Goal: Information Seeking & Learning: Learn about a topic

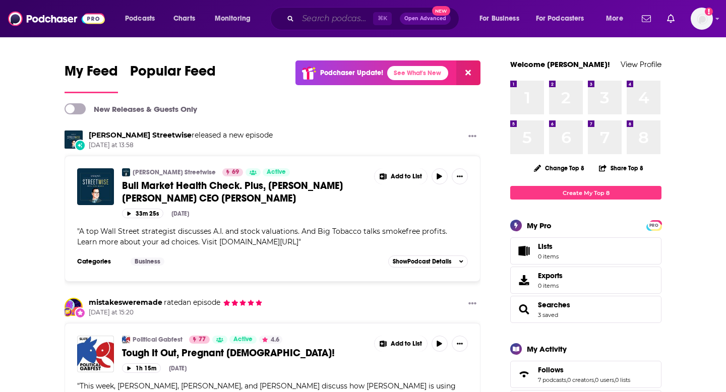
click at [330, 17] on input "Search podcasts, credits, & more..." at bounding box center [335, 19] width 75 height 16
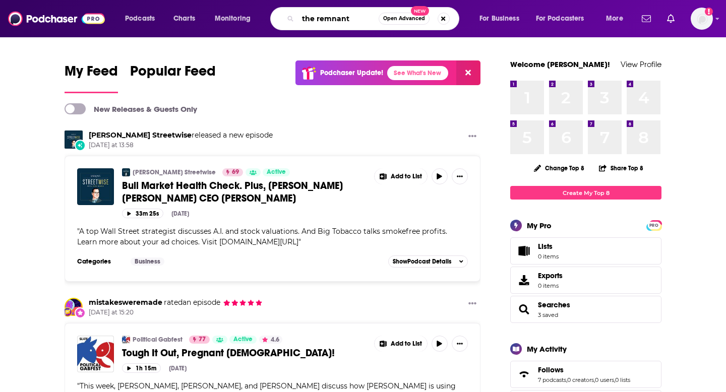
type input "the remnant"
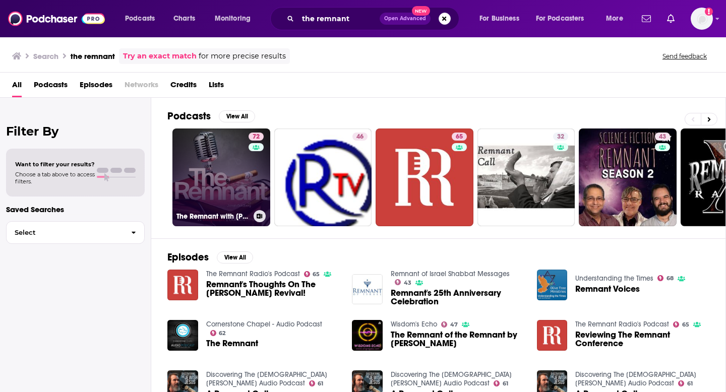
click at [234, 187] on link "72 The Remnant with [PERSON_NAME]" at bounding box center [221, 178] width 98 height 98
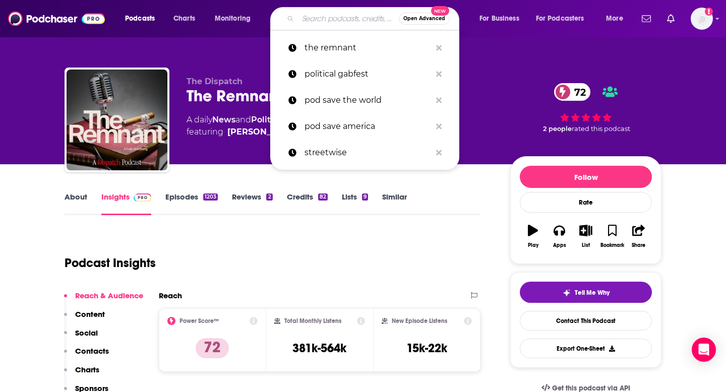
click at [327, 19] on input "Search podcasts, credits, & more..." at bounding box center [348, 19] width 101 height 16
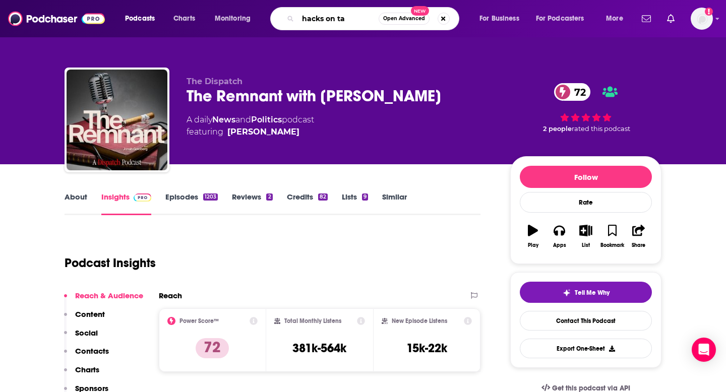
type input "hacks on tap"
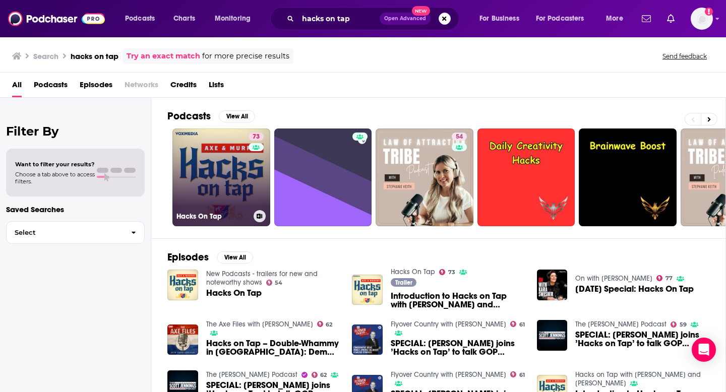
click at [236, 195] on link "73 Hacks On Tap" at bounding box center [221, 178] width 98 height 98
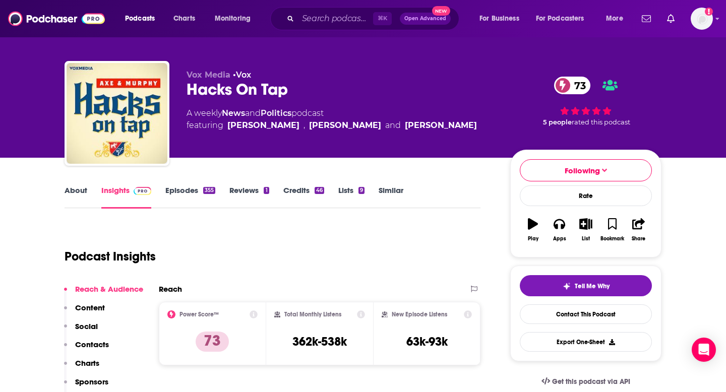
scroll to position [8, 0]
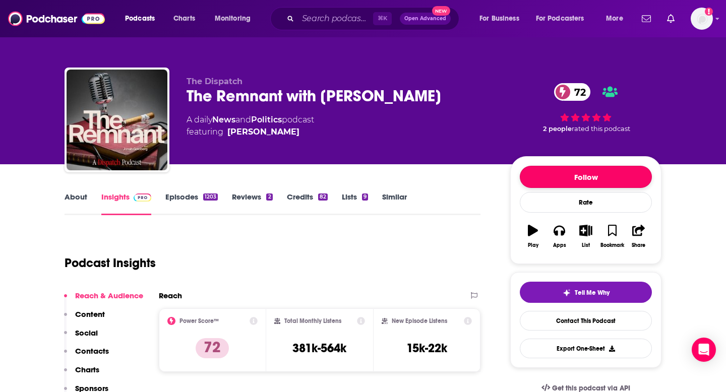
click at [583, 172] on button "Follow" at bounding box center [586, 177] width 132 height 22
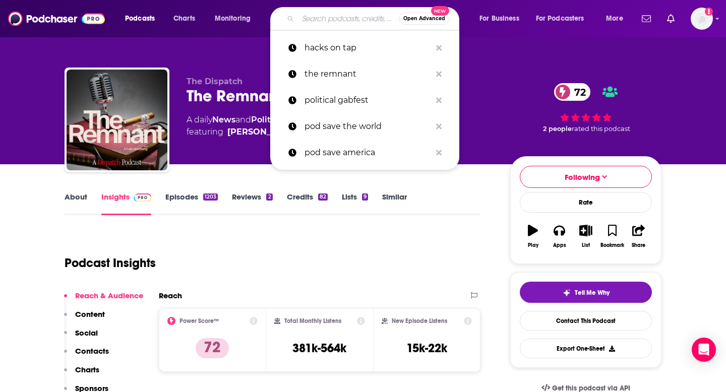
click at [333, 24] on input "Search podcasts, credits, & more..." at bounding box center [348, 19] width 101 height 16
click at [346, 103] on p "political gabfest" at bounding box center [368, 100] width 127 height 26
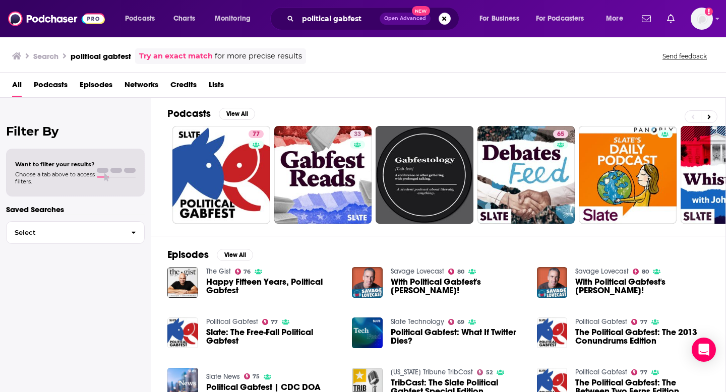
scroll to position [1, 0]
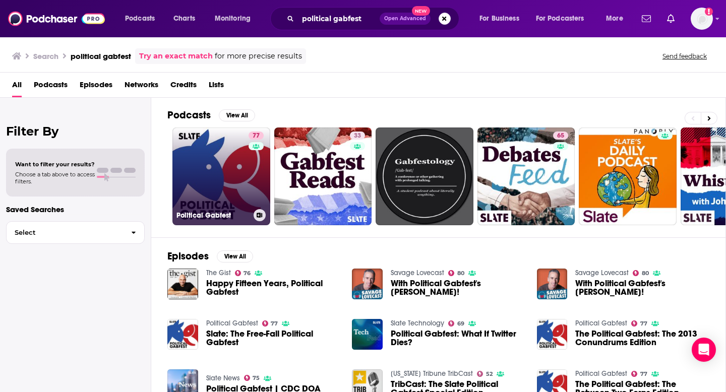
click at [249, 165] on div "77" at bounding box center [258, 171] width 18 height 78
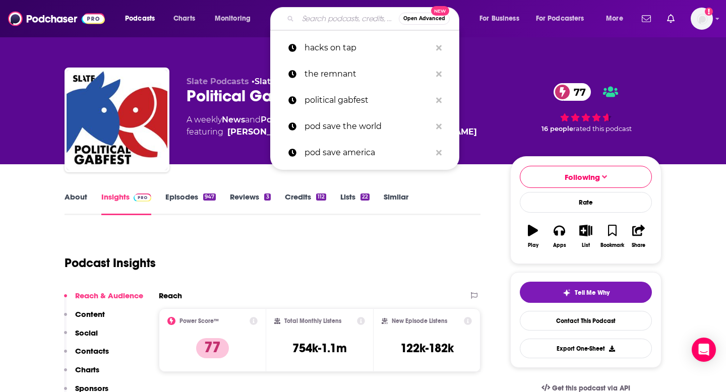
click at [339, 16] on input "Search podcasts, credits, & more..." at bounding box center [348, 19] width 101 height 16
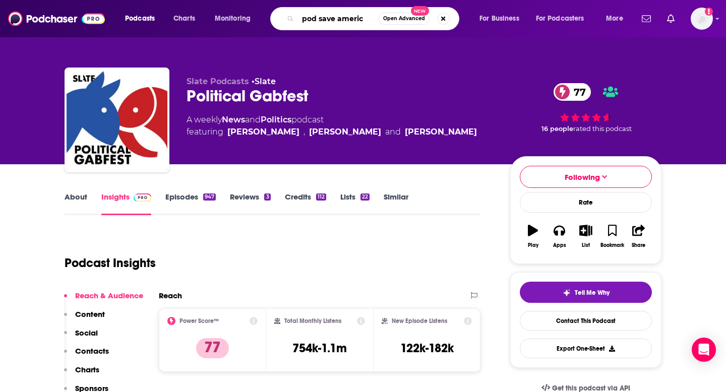
type input "pod save america"
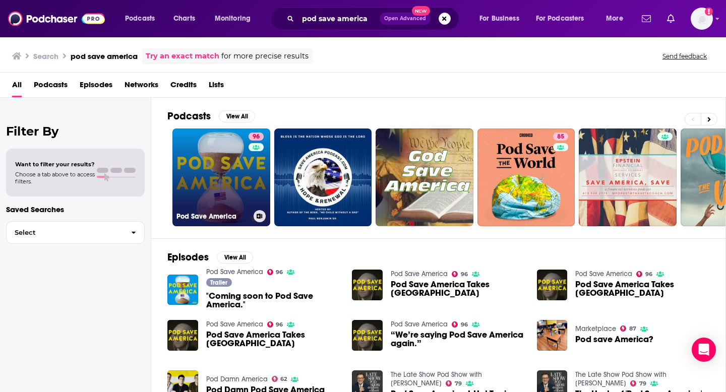
click at [222, 158] on link "96 Pod Save America" at bounding box center [221, 178] width 98 height 98
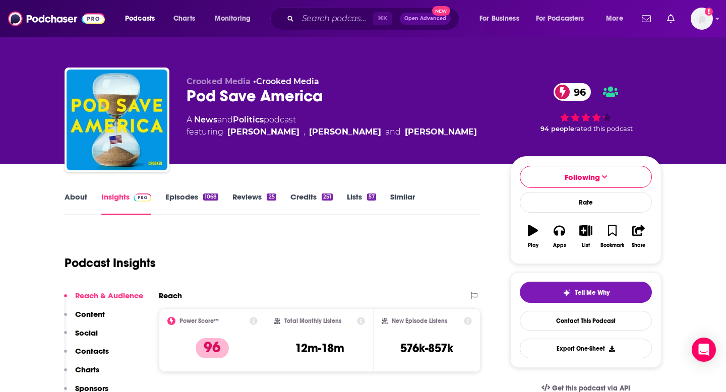
scroll to position [3, 0]
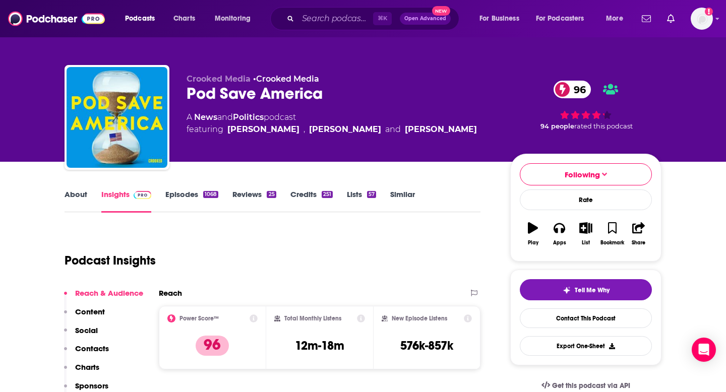
click at [337, 366] on div "Total Monthly Listens 12m-18m" at bounding box center [319, 338] width 107 height 64
click at [308, 21] on input "Search podcasts, credits, & more..." at bounding box center [335, 19] width 75 height 16
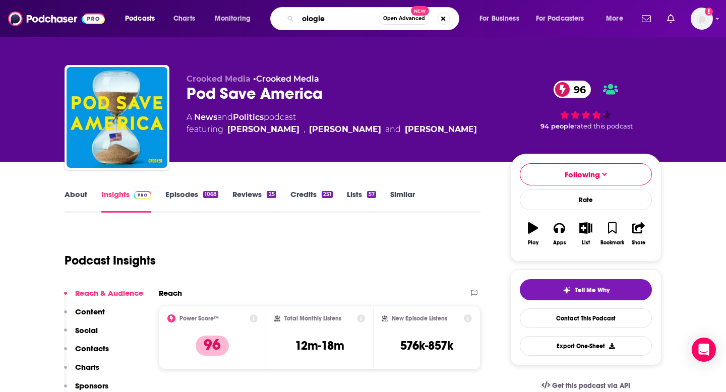
type input "ologies"
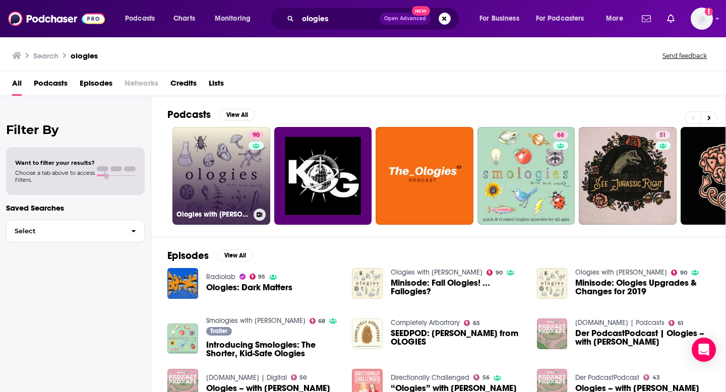
click at [227, 173] on link "90 Ologies with [PERSON_NAME]" at bounding box center [221, 176] width 98 height 98
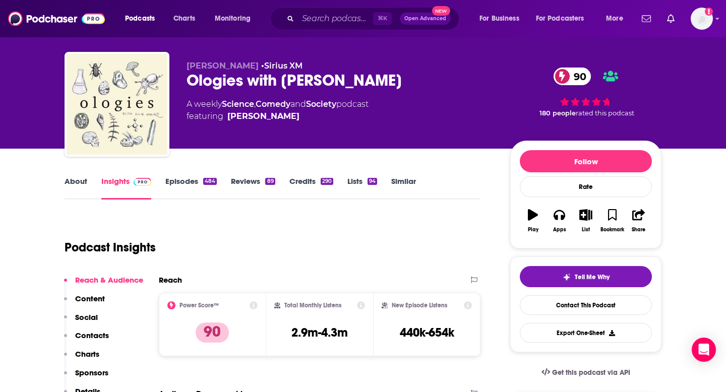
scroll to position [18, 0]
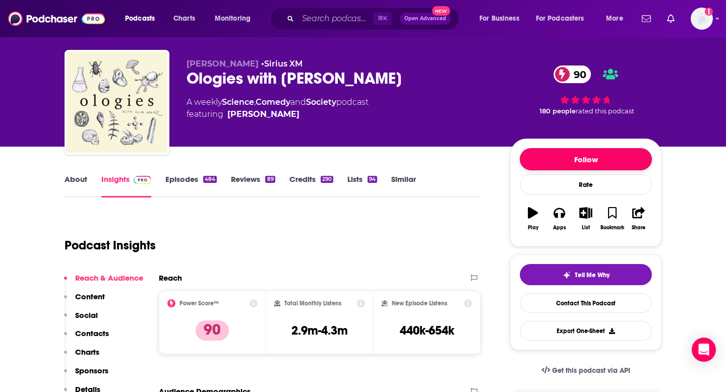
click at [577, 162] on button "Follow" at bounding box center [586, 159] width 132 height 22
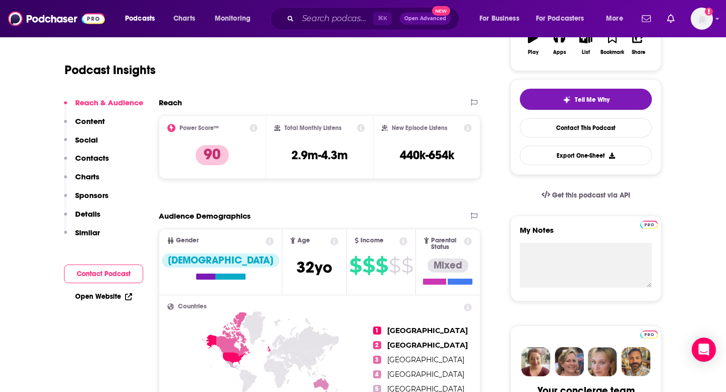
scroll to position [0, 0]
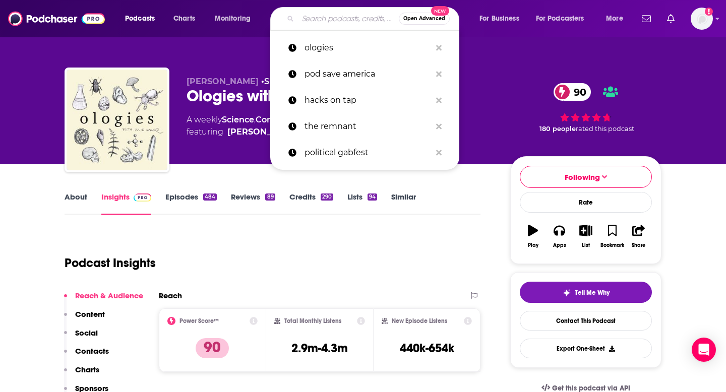
click at [324, 23] on input "Search podcasts, credits, & more..." at bounding box center [348, 19] width 101 height 16
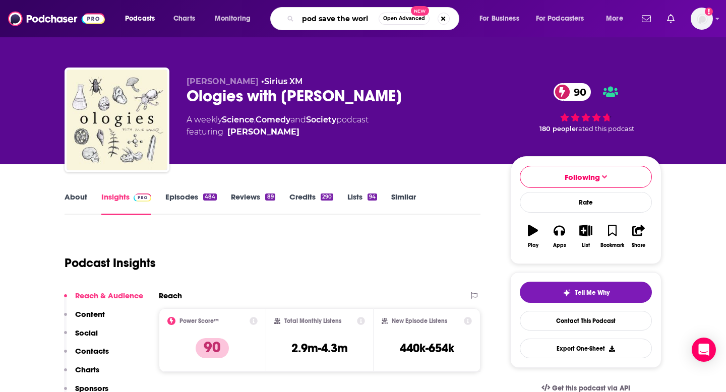
type input "pod save the world"
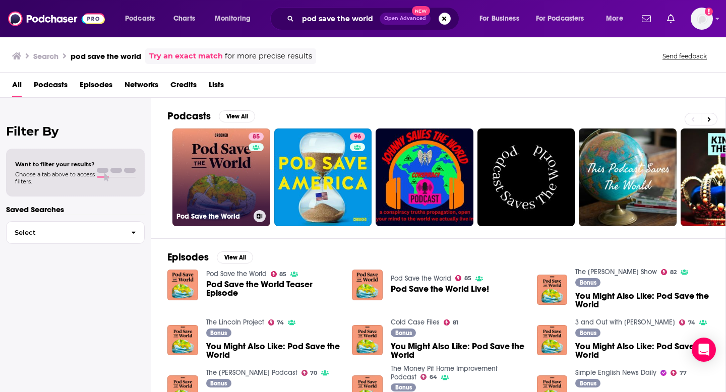
click at [237, 168] on link "85 Pod Save the World" at bounding box center [221, 178] width 98 height 98
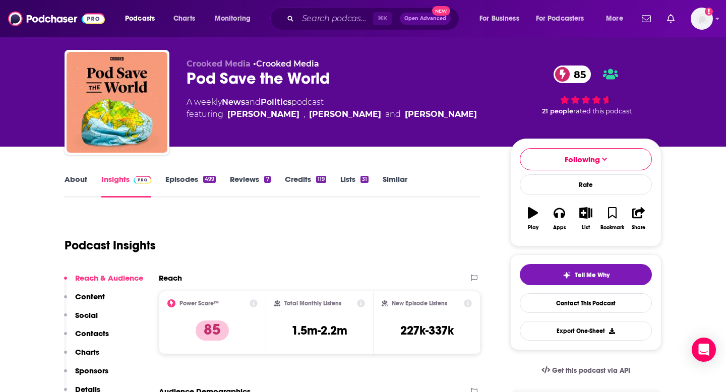
scroll to position [17, 0]
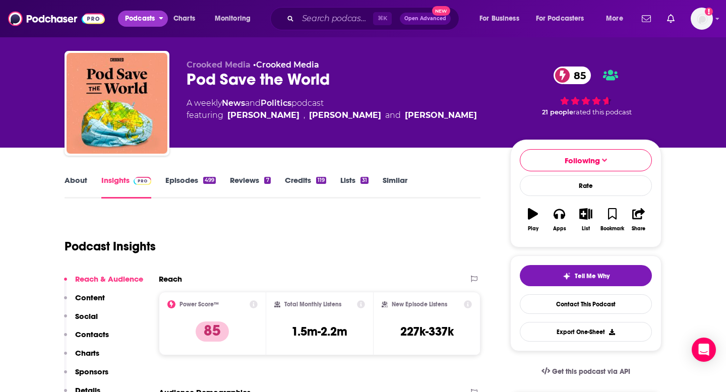
click at [159, 20] on icon "open menu" at bounding box center [161, 16] width 5 height 7
click at [234, 21] on span "Monitoring" at bounding box center [233, 19] width 36 height 14
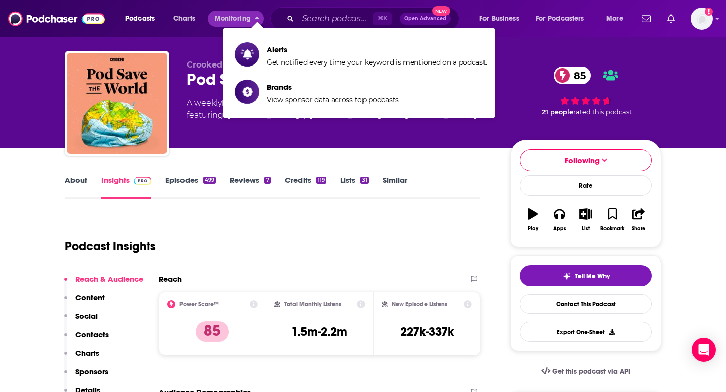
click at [532, 114] on div "85 21 people rated this podcast" at bounding box center [585, 91] width 151 height 63
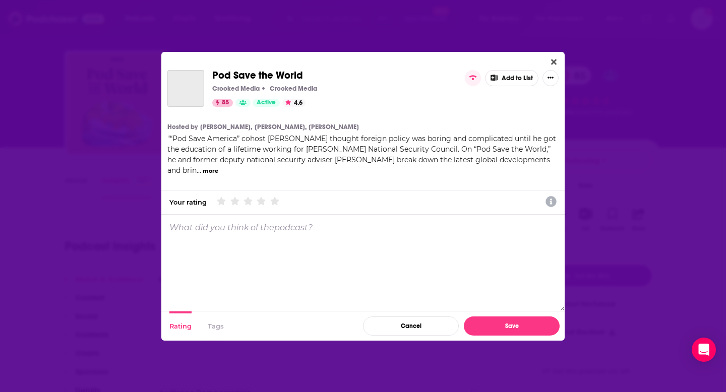
scroll to position [0, 0]
click at [562, 59] on div "Pod Save the World Crooked Media Crooked Media 85 Active 4.6 Add to List Hosted…" at bounding box center [362, 196] width 403 height 289
click at [558, 59] on button "Close" at bounding box center [554, 62] width 14 height 13
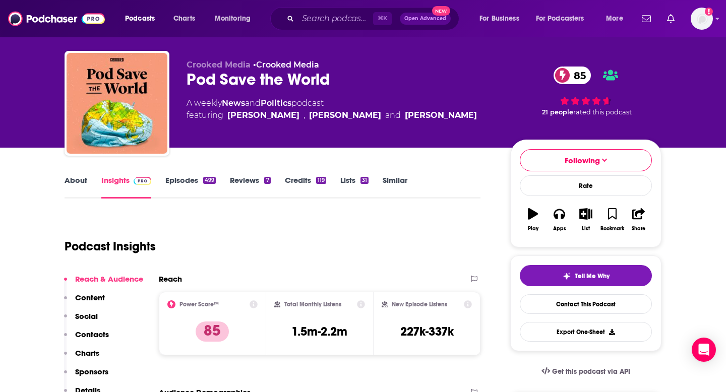
scroll to position [17, 0]
click at [716, 20] on icon "Show profile menu" at bounding box center [717, 19] width 4 height 6
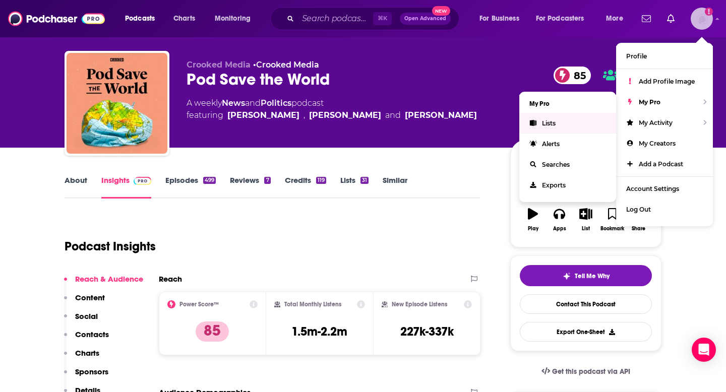
click at [557, 127] on link "Lists" at bounding box center [567, 123] width 97 height 21
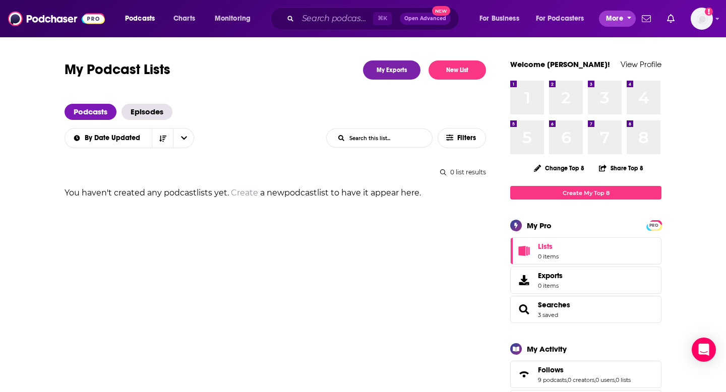
click at [620, 15] on span "More" at bounding box center [614, 19] width 17 height 14
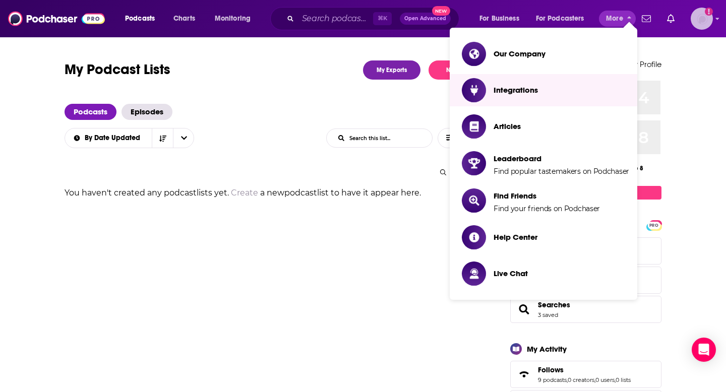
click at [717, 18] on icon "Show profile menu" at bounding box center [718, 19] width 4 height 2
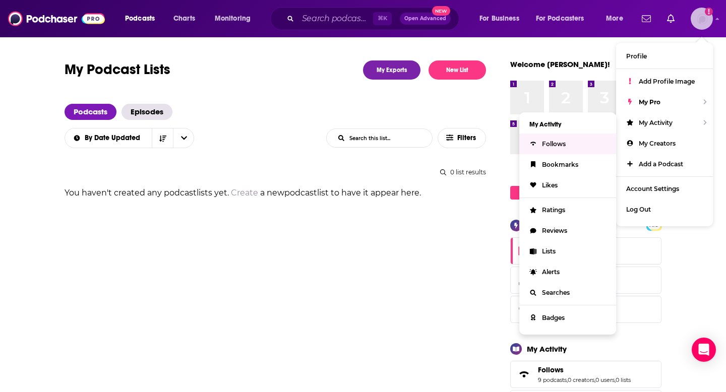
click at [553, 146] on span "Follows" at bounding box center [554, 144] width 24 height 8
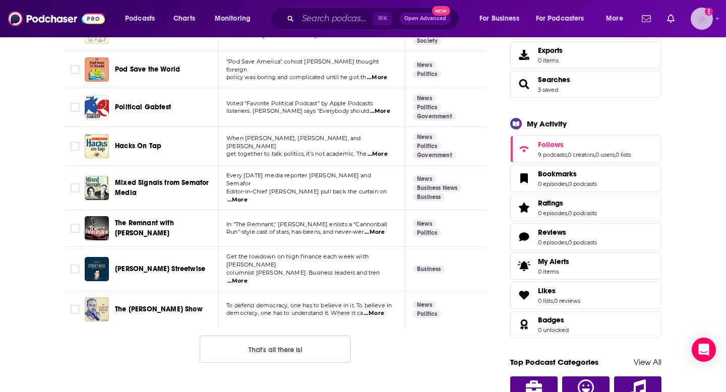
scroll to position [213, 0]
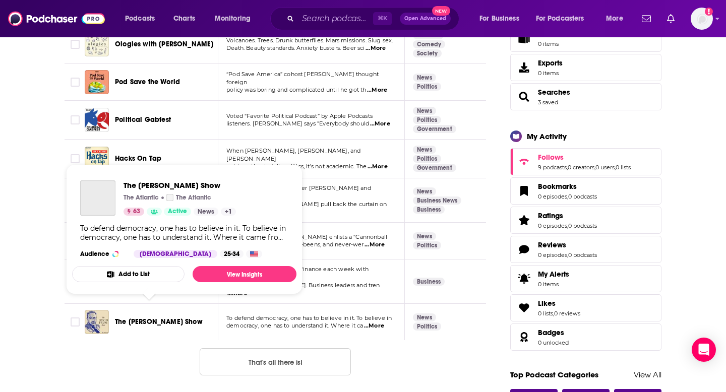
click at [139, 318] on span "The [PERSON_NAME] Show" at bounding box center [159, 322] width 88 height 9
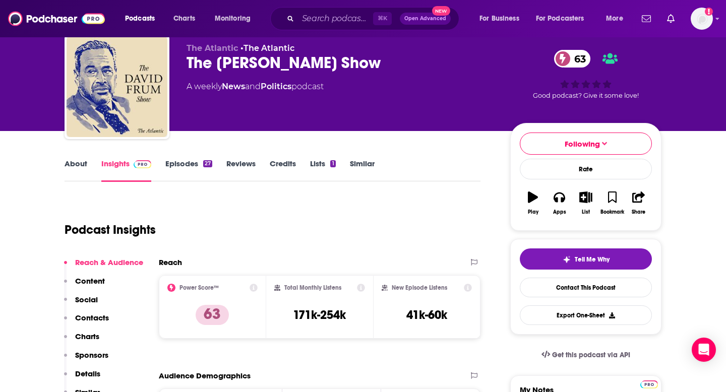
scroll to position [35, 0]
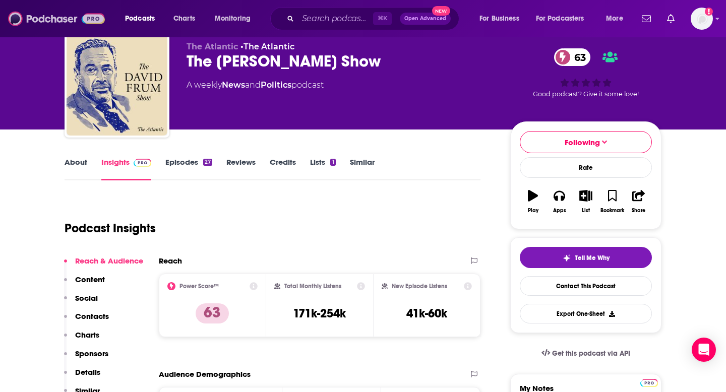
click at [50, 20] on img at bounding box center [56, 18] width 97 height 19
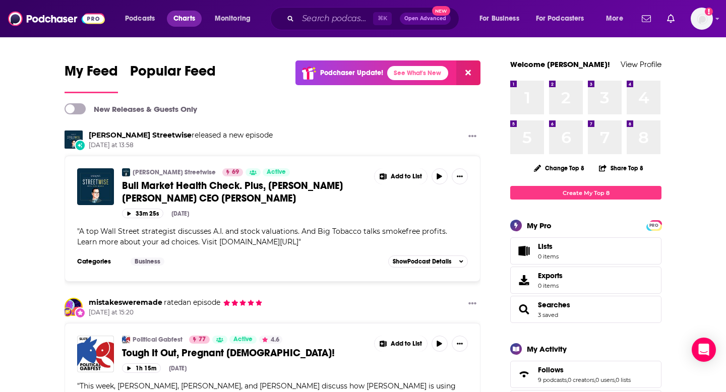
click at [182, 22] on span "Charts" at bounding box center [184, 19] width 22 height 14
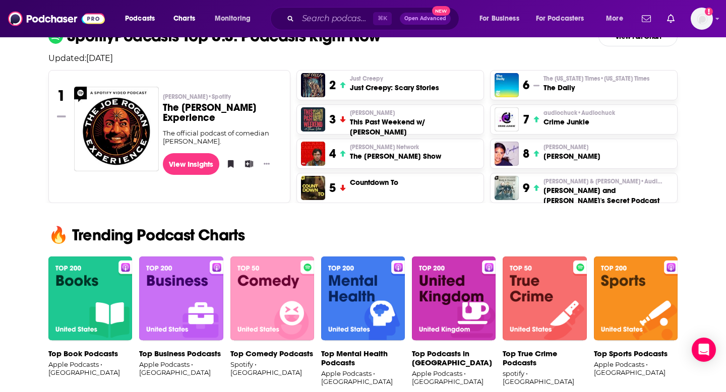
scroll to position [415, 0]
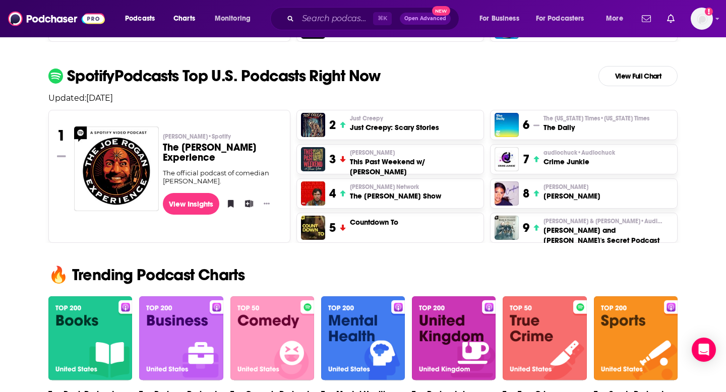
click at [585, 232] on h3 "[PERSON_NAME] and [PERSON_NAME]'s Secret Podcast" at bounding box center [609, 235] width 130 height 20
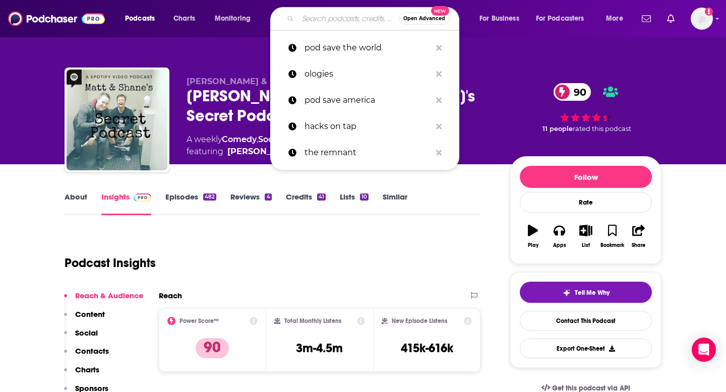
click at [333, 17] on input "Search podcasts, credits, & more..." at bounding box center [348, 19] width 101 height 16
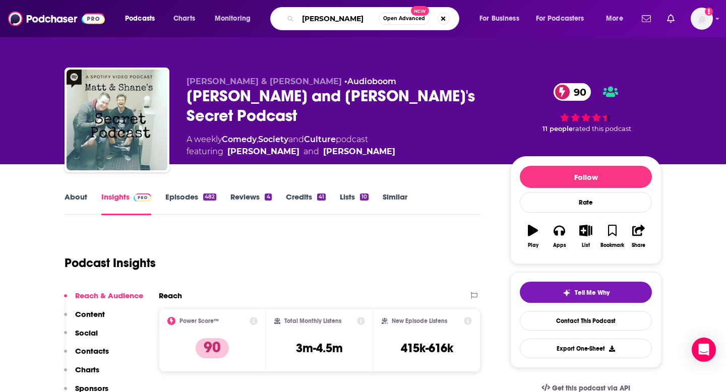
type input "[PERSON_NAME]"
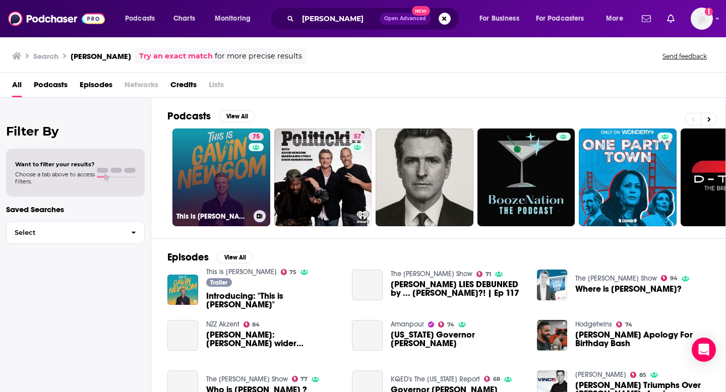
click at [223, 156] on link "75 This is [PERSON_NAME]" at bounding box center [221, 178] width 98 height 98
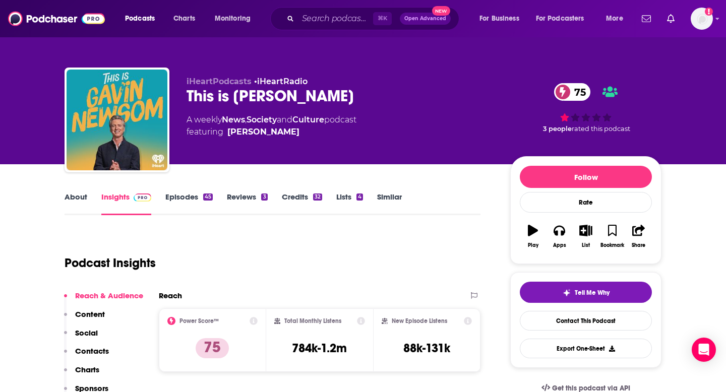
click at [177, 198] on link "Episodes 45" at bounding box center [188, 203] width 47 height 23
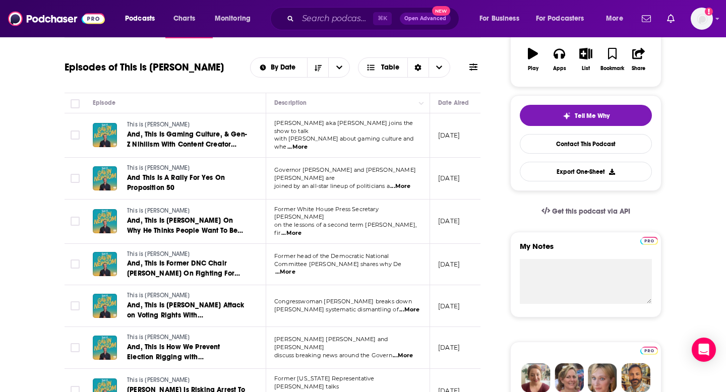
scroll to position [178, 0]
